Goal: Use online tool/utility: Utilize a website feature to perform a specific function

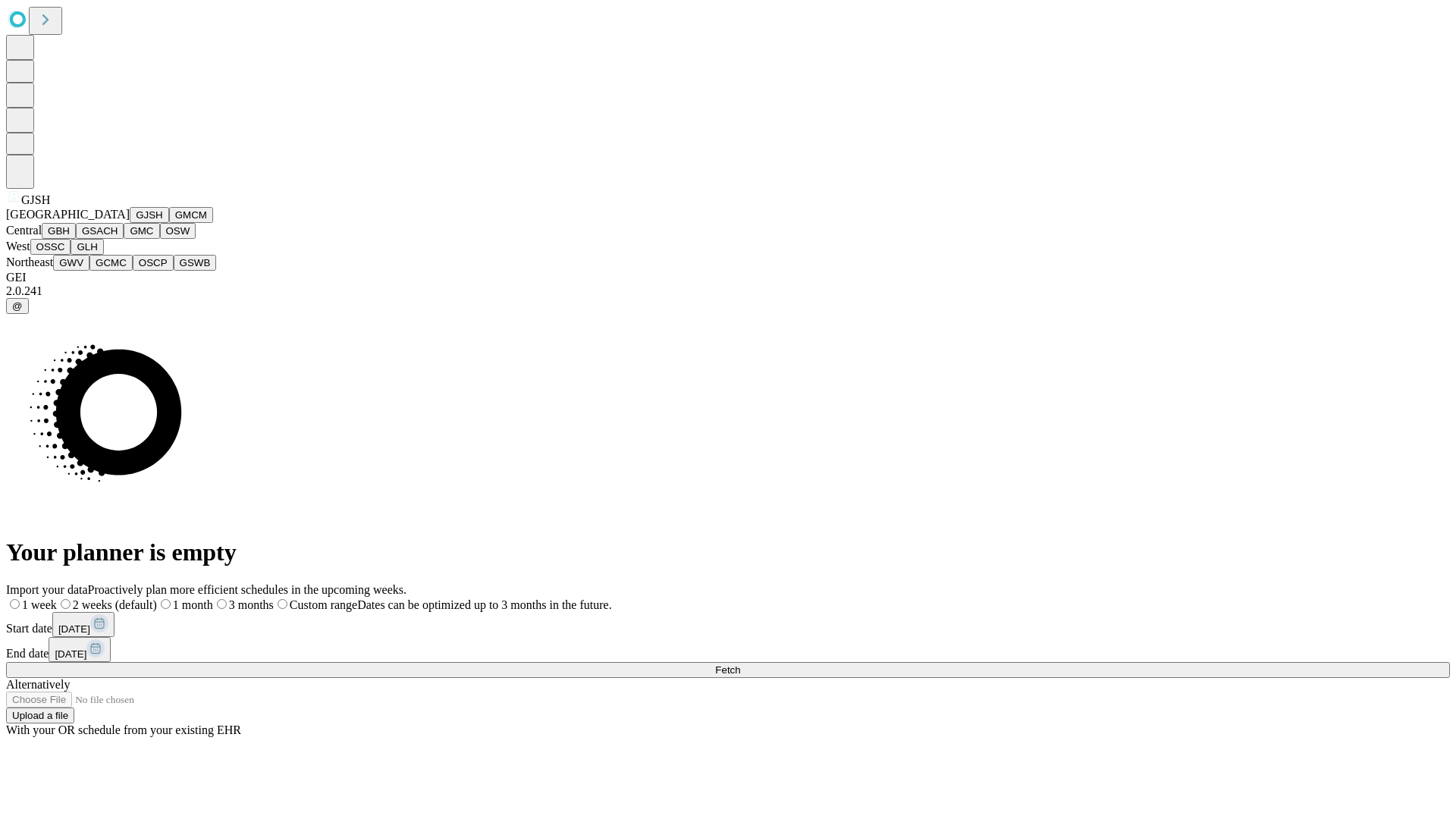
click at [130, 223] on button "GJSH" at bounding box center [149, 215] width 39 height 16
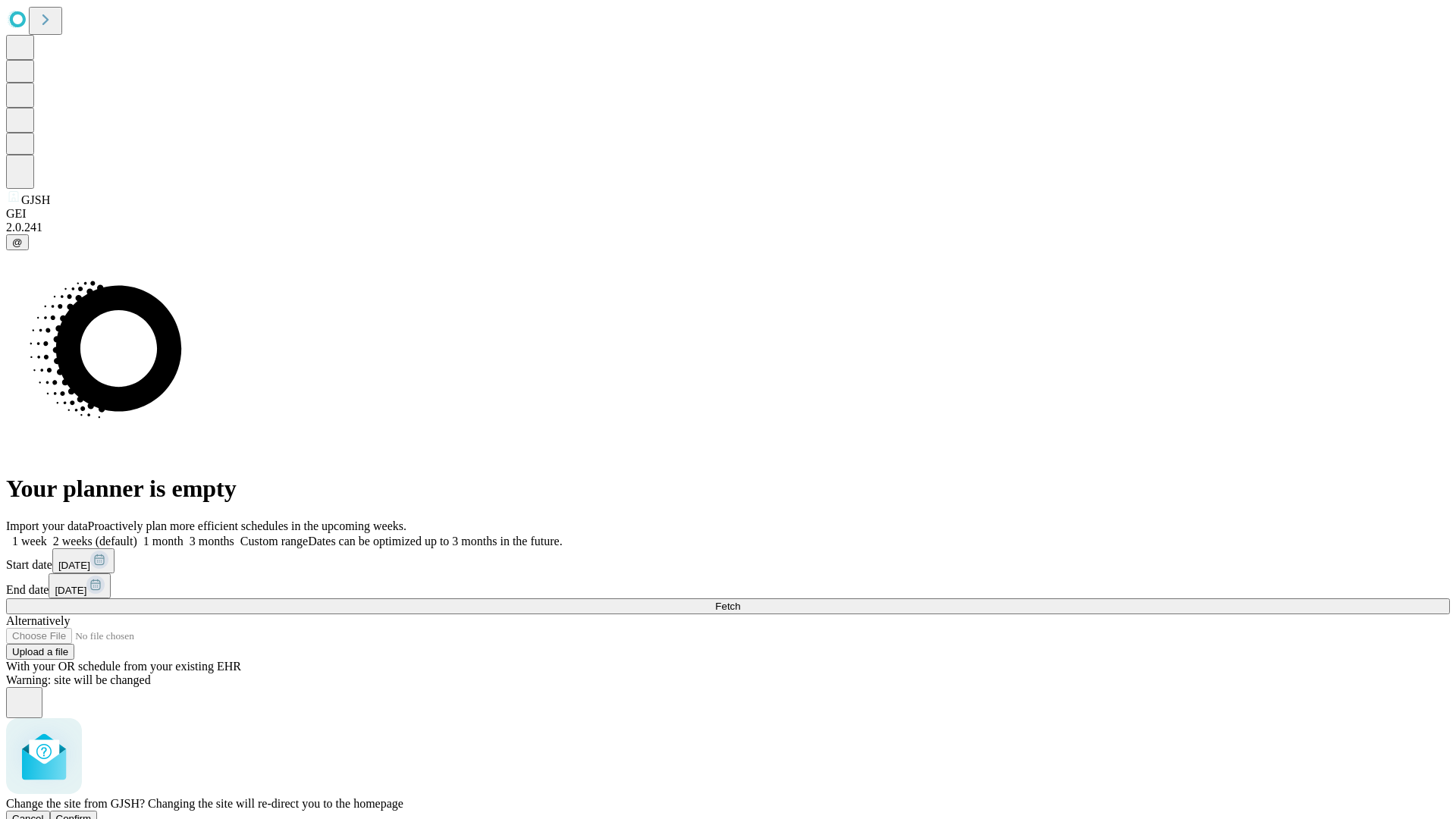
click at [91, 813] on span "Confirm" at bounding box center [74, 819] width 35 height 11
click at [137, 535] on label "2 weeks (default)" at bounding box center [91, 542] width 91 height 13
click at [740, 600] on span "Fetch" at bounding box center [727, 606] width 25 height 11
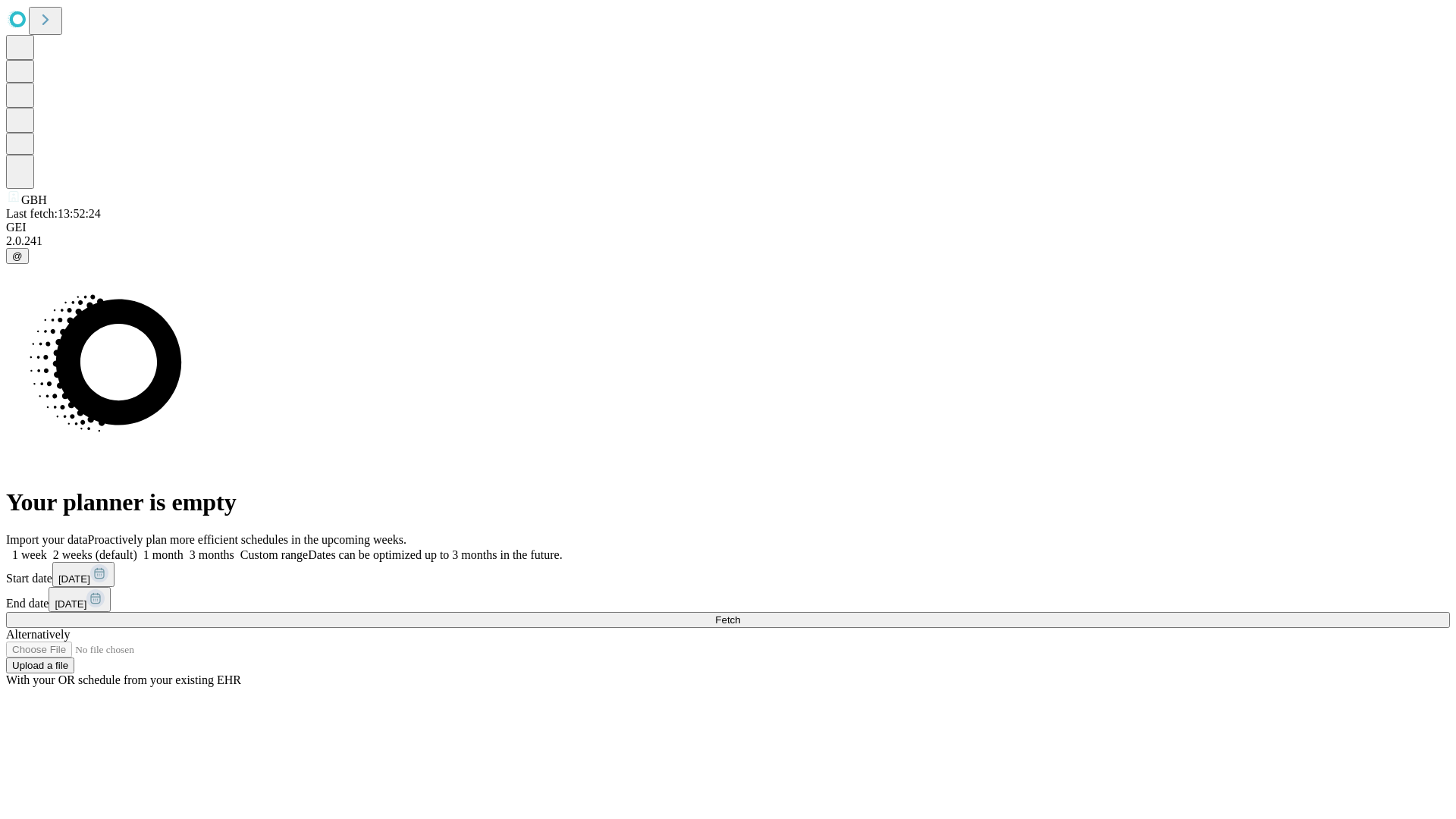
click at [137, 548] on label "2 weeks (default)" at bounding box center [91, 555] width 91 height 13
click at [740, 614] on span "Fetch" at bounding box center [727, 620] width 25 height 11
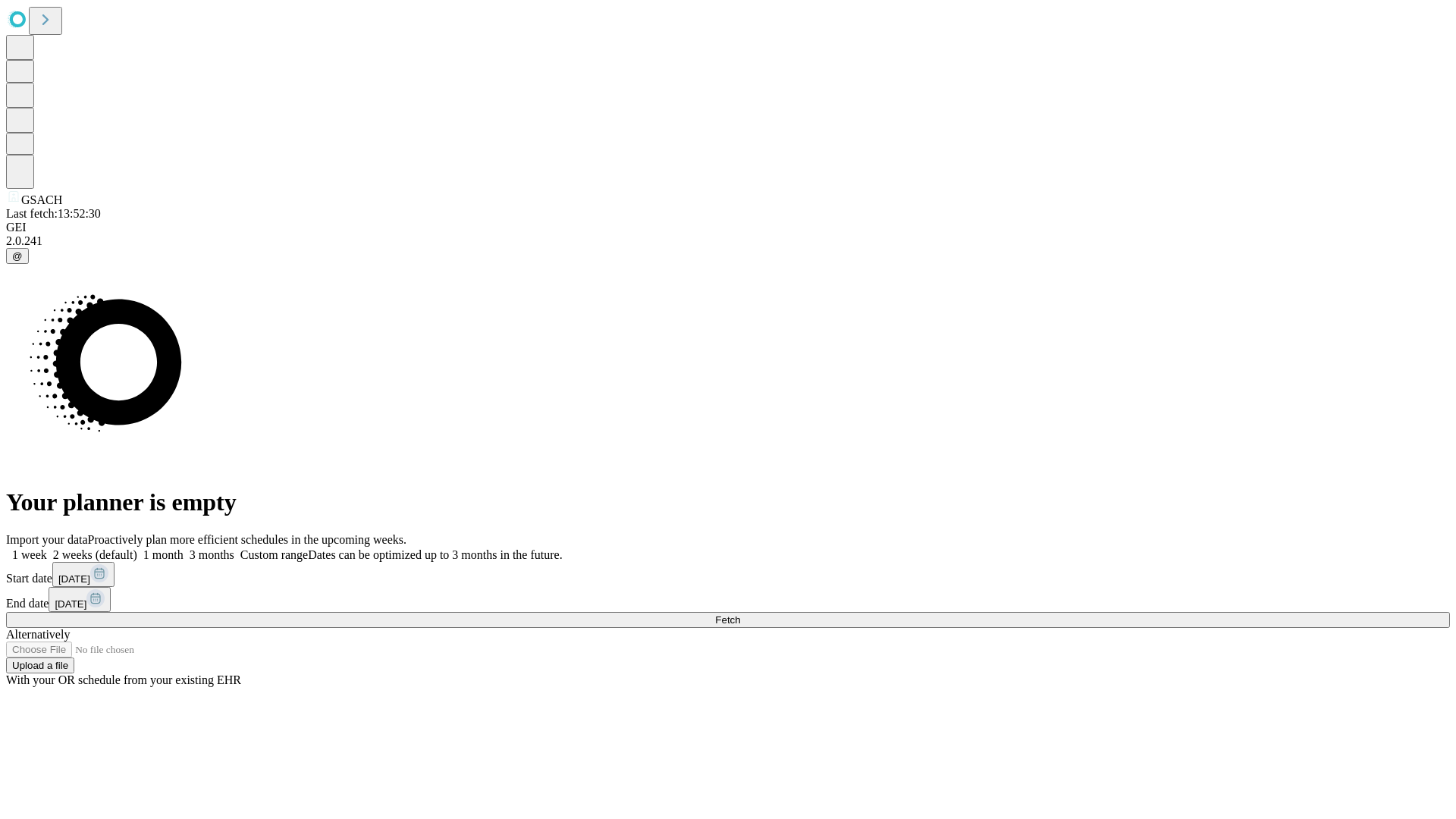
click at [137, 548] on label "2 weeks (default)" at bounding box center [91, 555] width 91 height 13
click at [740, 614] on span "Fetch" at bounding box center [727, 620] width 25 height 11
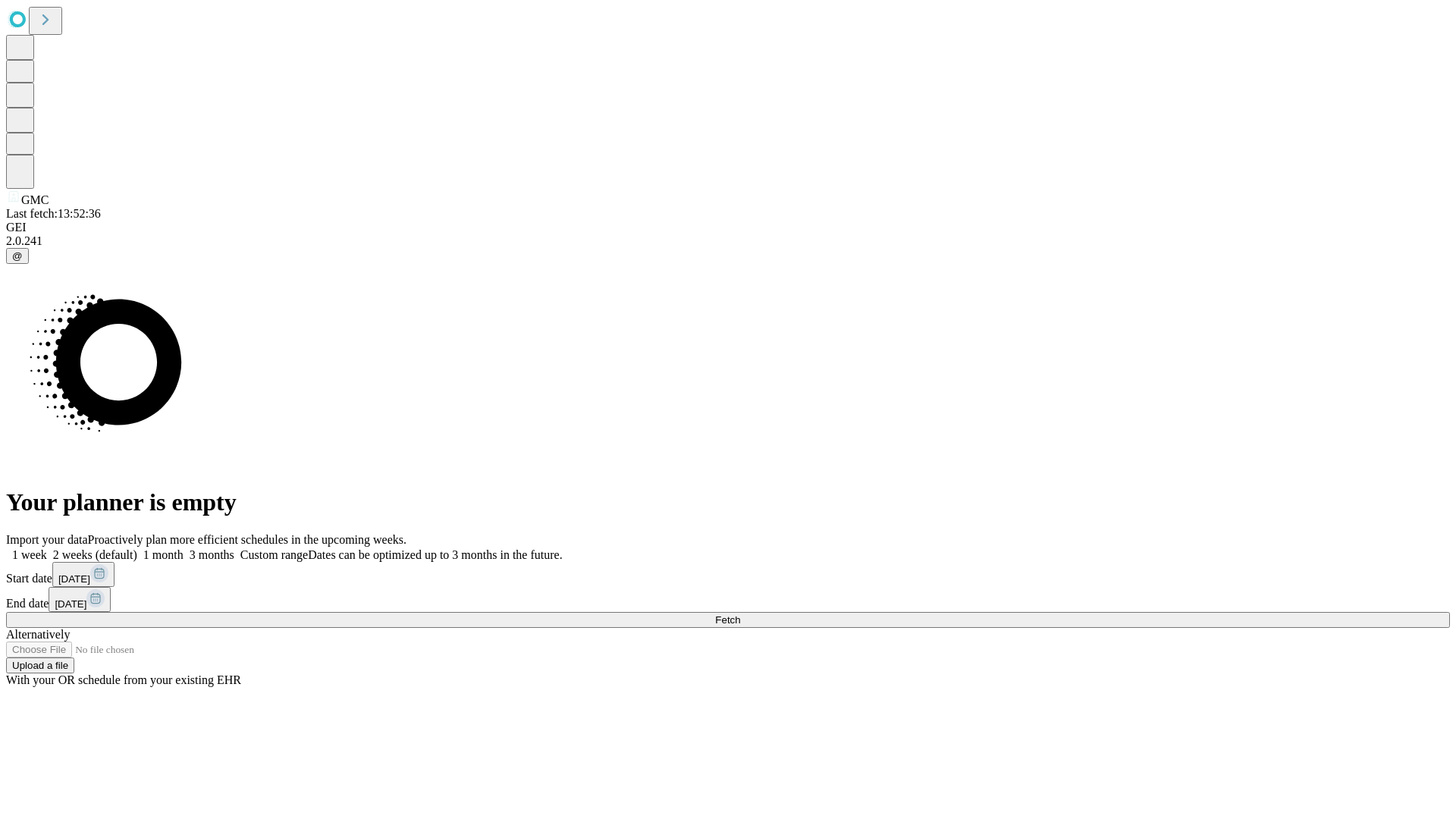
click at [740, 614] on span "Fetch" at bounding box center [727, 620] width 25 height 11
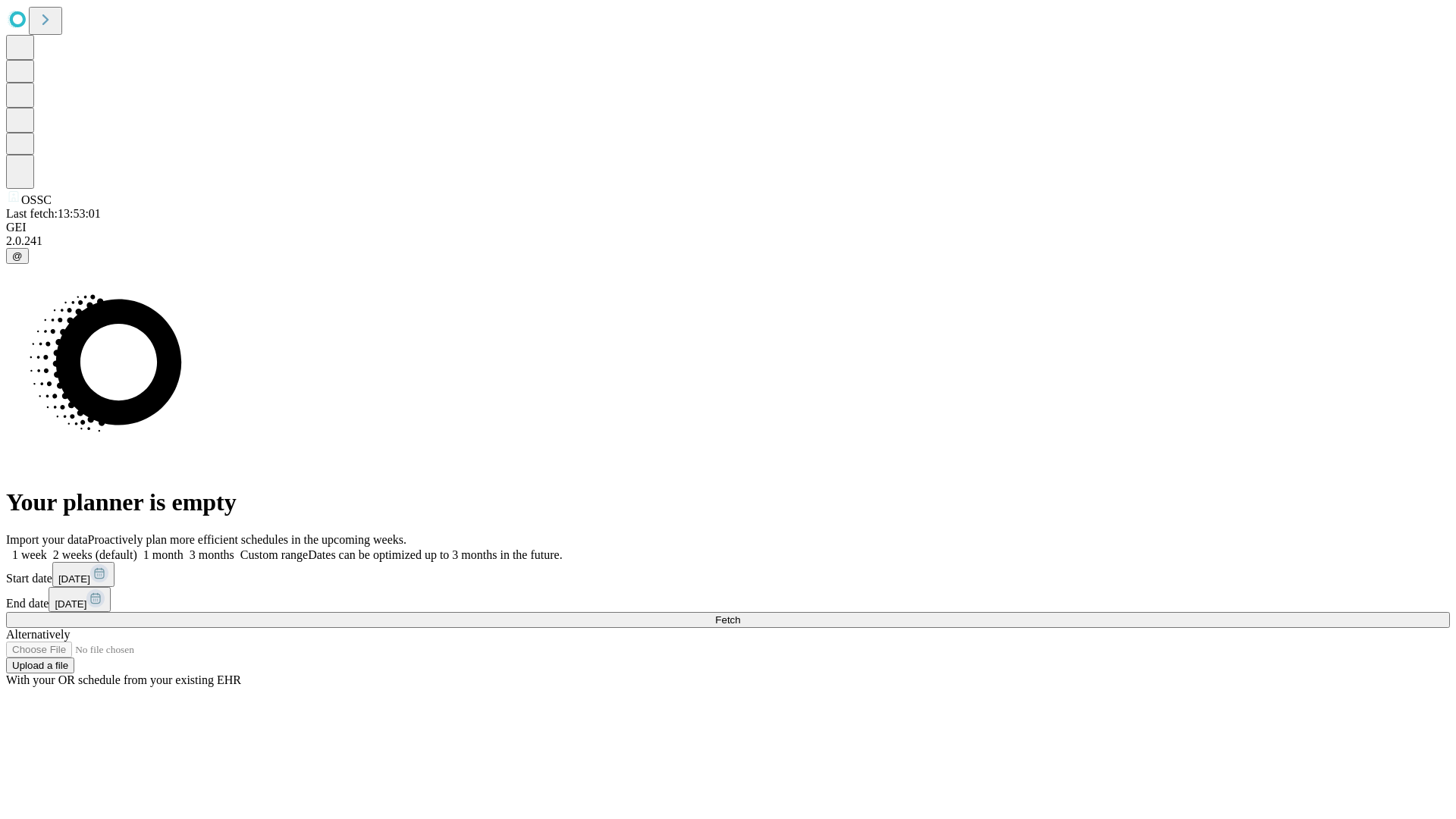
click at [137, 548] on label "2 weeks (default)" at bounding box center [91, 555] width 91 height 13
click at [740, 614] on span "Fetch" at bounding box center [727, 620] width 25 height 11
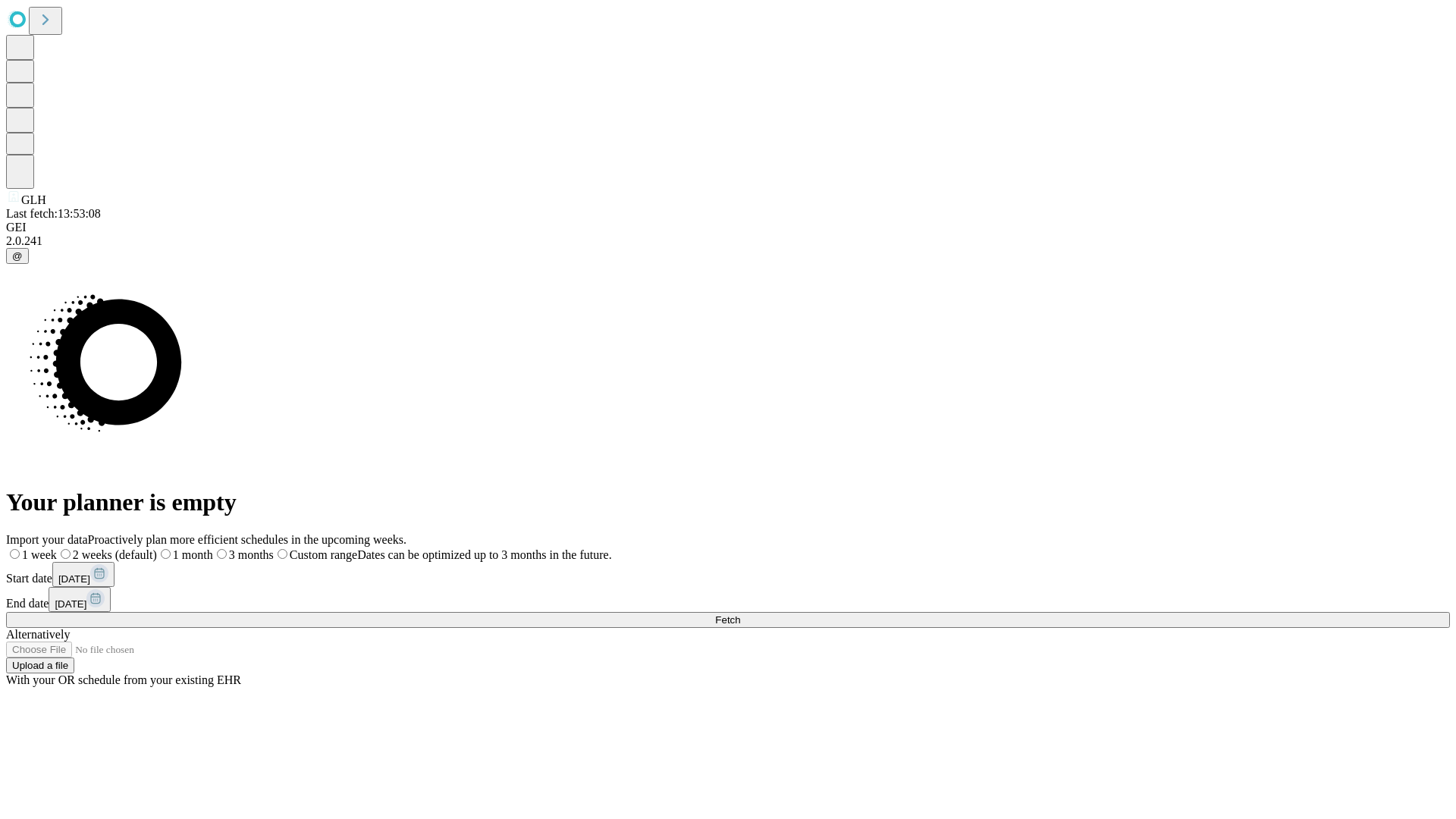
click at [157, 548] on label "2 weeks (default)" at bounding box center [106, 555] width 100 height 13
click at [740, 614] on span "Fetch" at bounding box center [727, 620] width 25 height 11
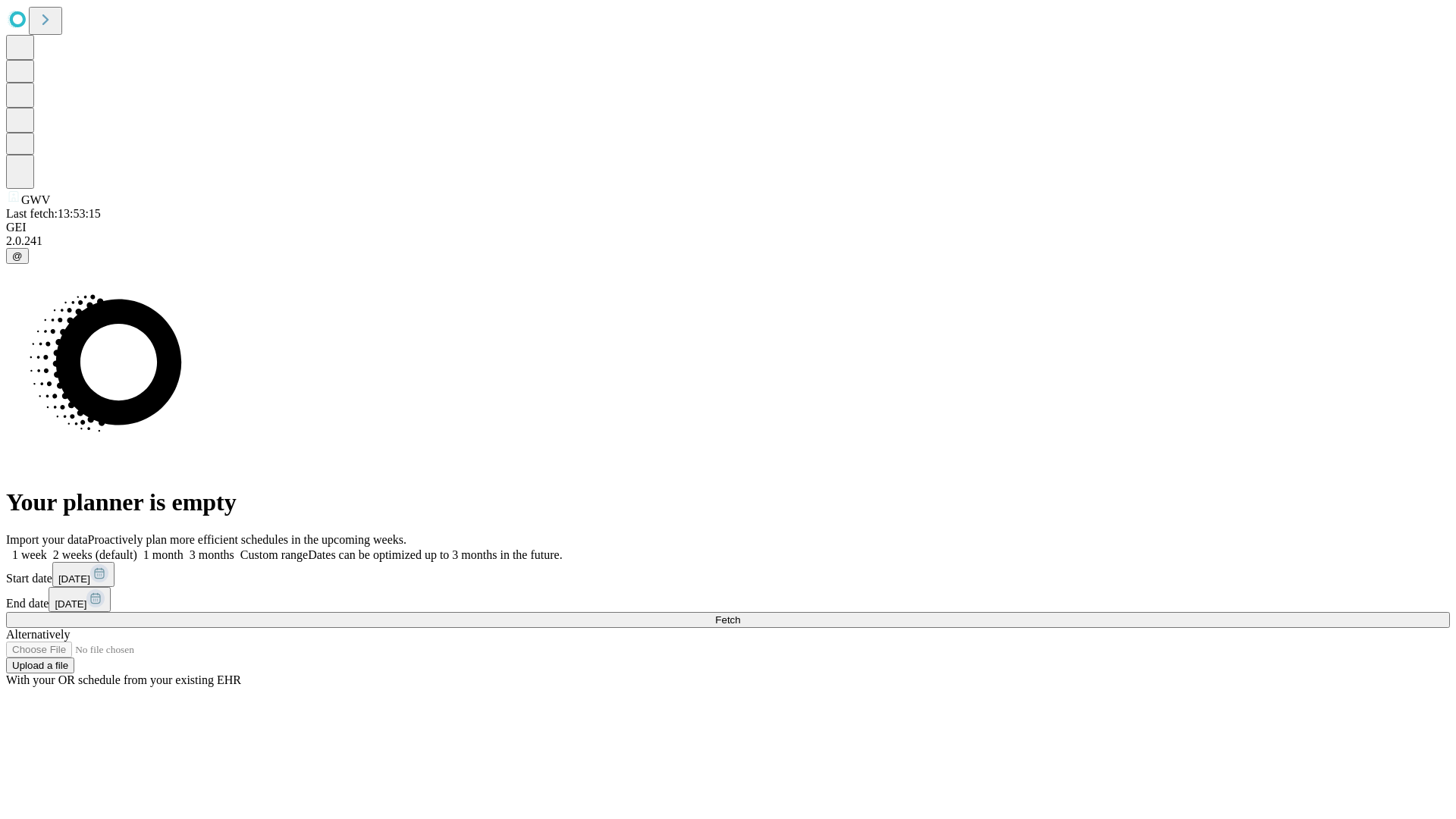
click at [137, 548] on label "2 weeks (default)" at bounding box center [91, 555] width 91 height 13
click at [740, 614] on span "Fetch" at bounding box center [727, 620] width 25 height 11
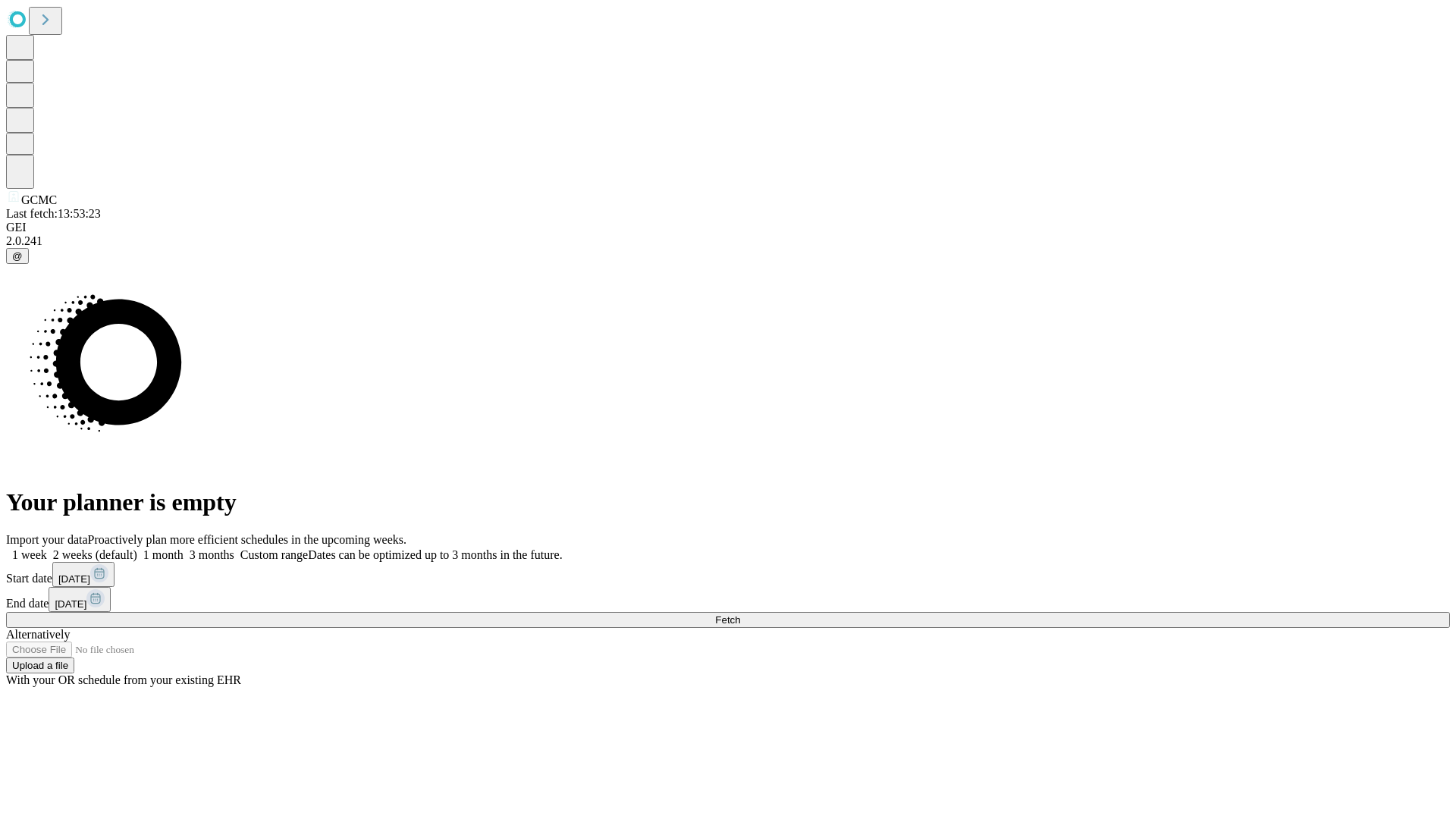
click at [137, 548] on label "2 weeks (default)" at bounding box center [91, 555] width 91 height 13
click at [740, 614] on span "Fetch" at bounding box center [727, 620] width 25 height 11
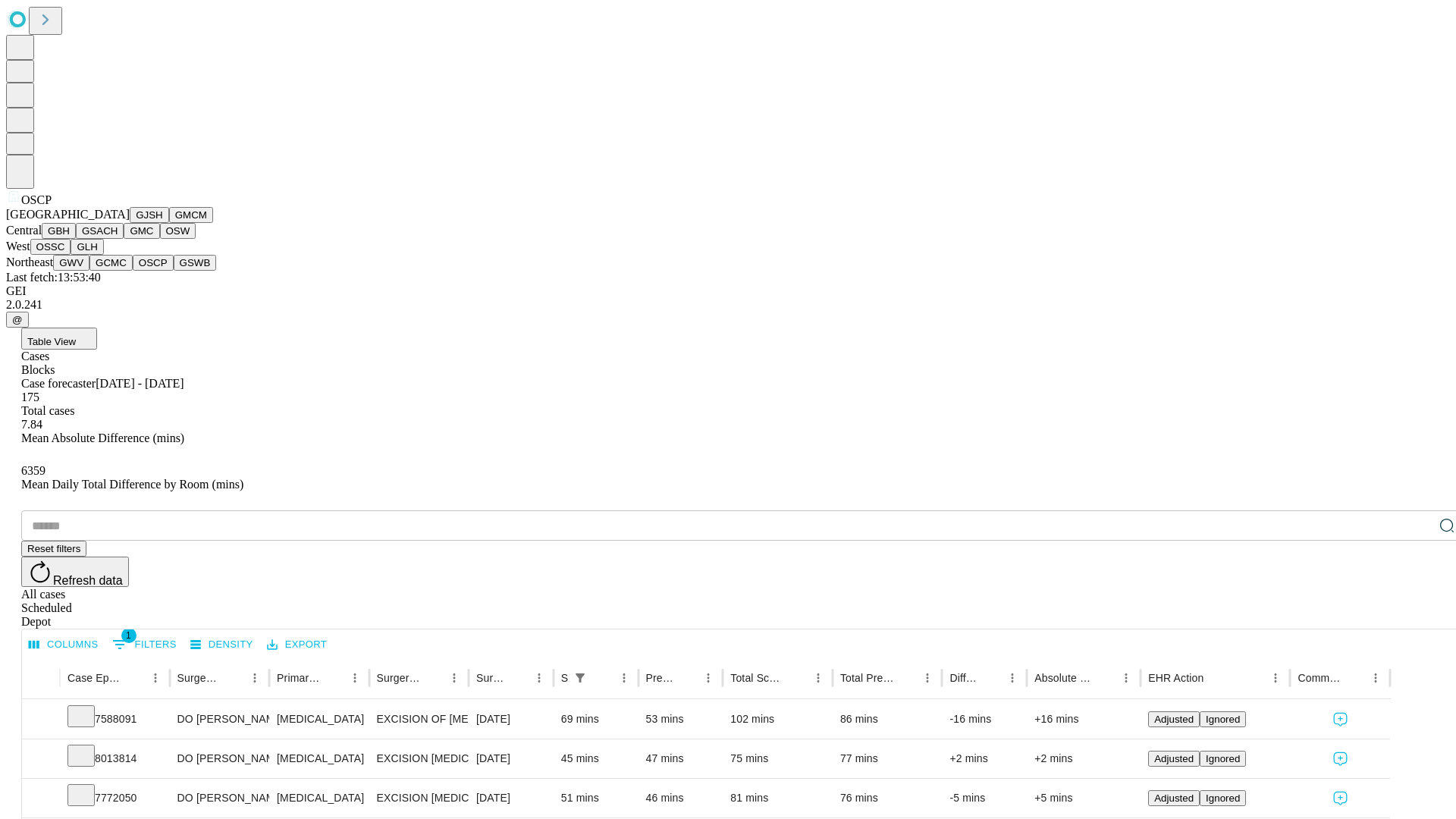
click at [174, 271] on button "GSWB" at bounding box center [195, 262] width 43 height 16
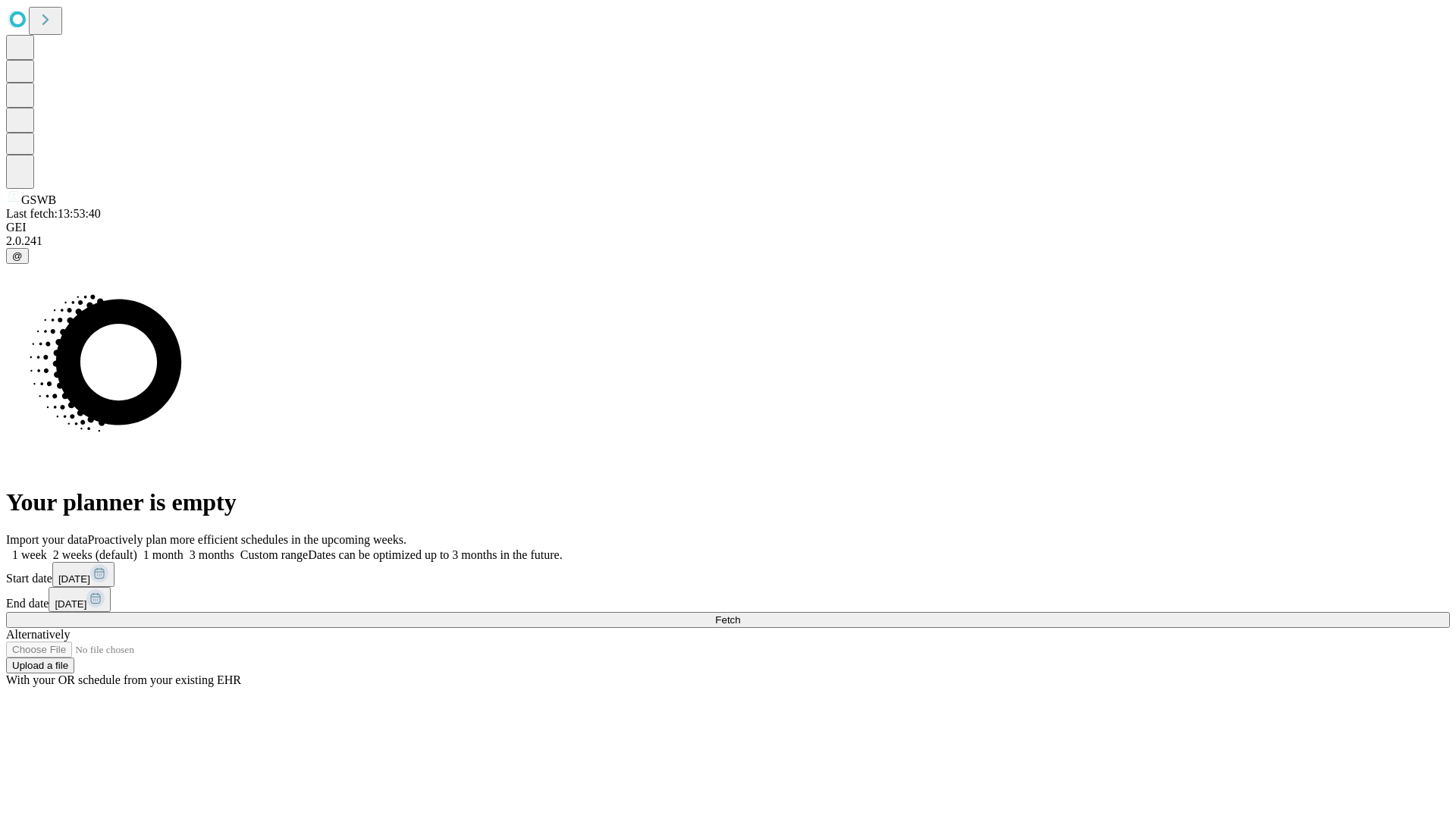
click at [137, 548] on label "2 weeks (default)" at bounding box center [91, 555] width 91 height 13
click at [740, 614] on span "Fetch" at bounding box center [727, 620] width 25 height 11
